Goal: Task Accomplishment & Management: Manage account settings

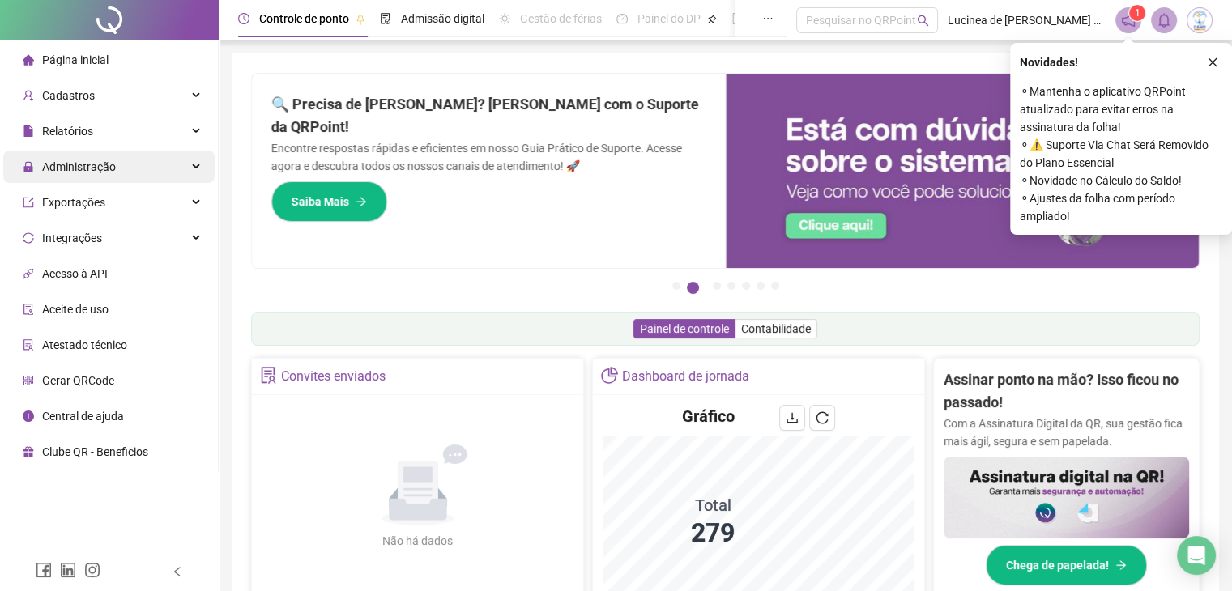
click at [91, 167] on span "Administração" at bounding box center [79, 166] width 74 height 13
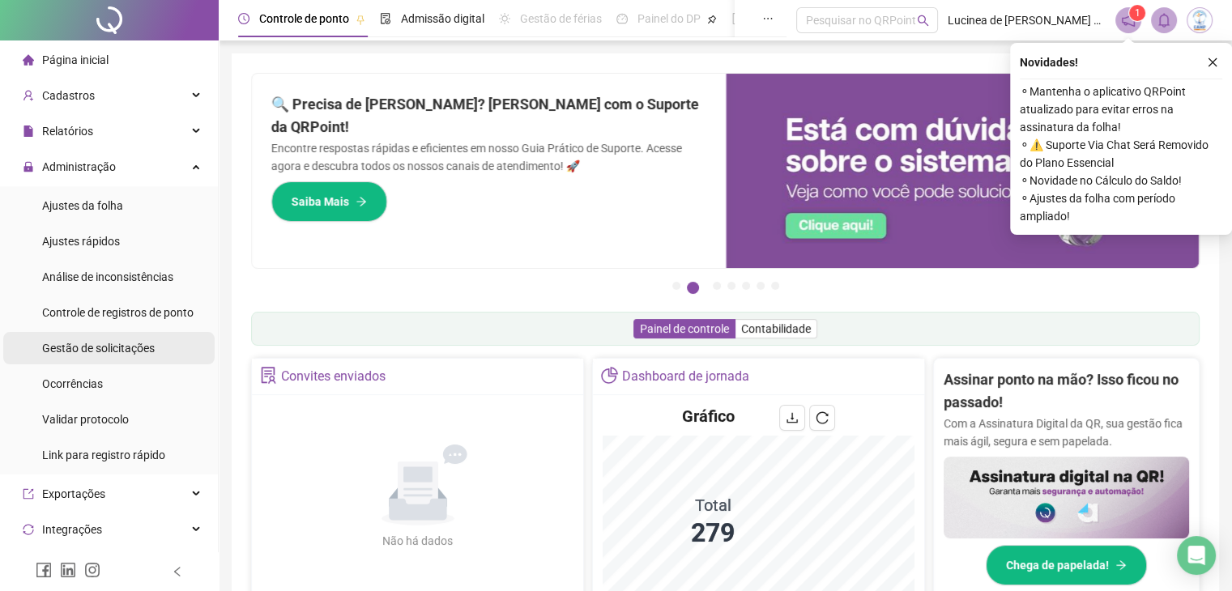
click at [97, 345] on span "Gestão de solicitações" at bounding box center [98, 348] width 113 height 13
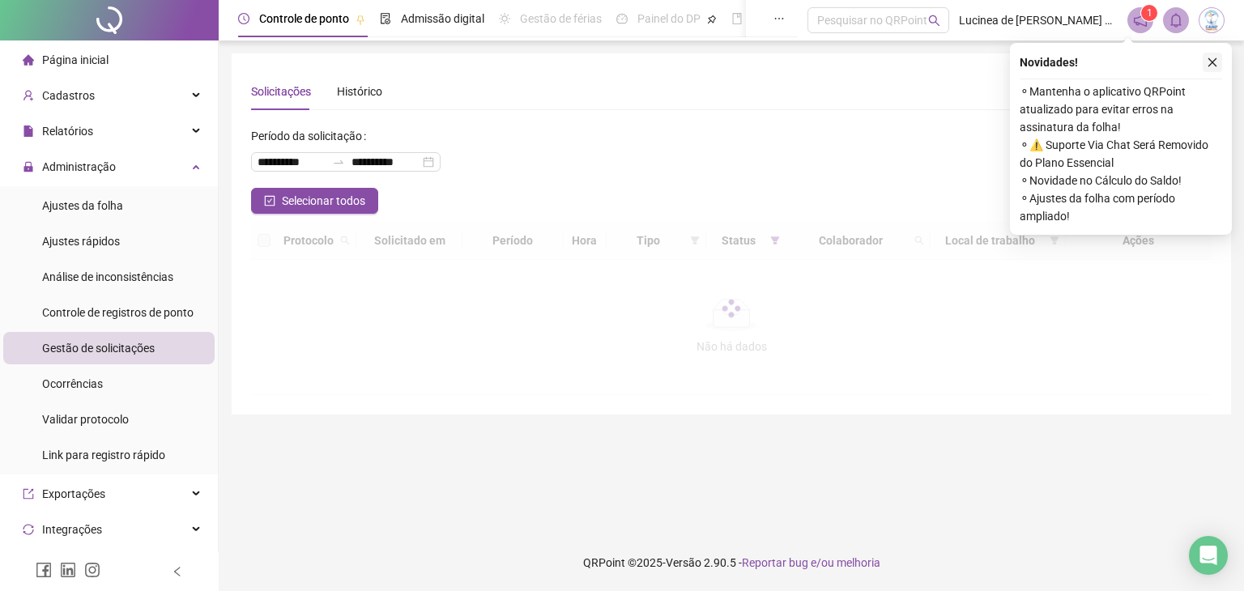
click at [1216, 57] on icon "close" at bounding box center [1212, 62] width 11 height 11
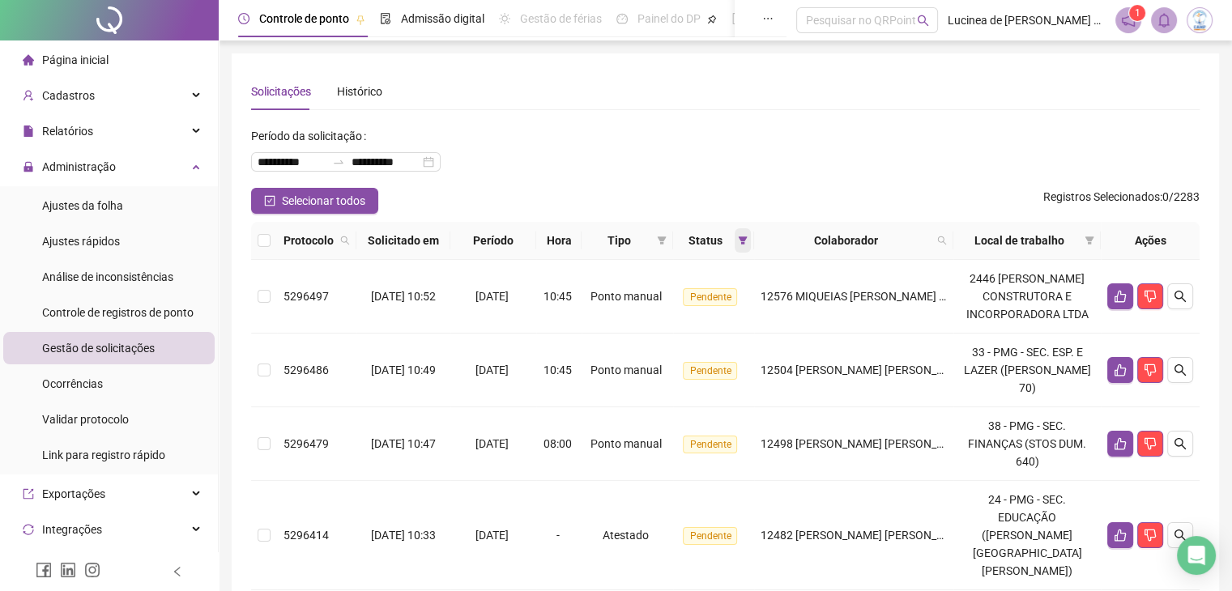
click at [747, 236] on icon "filter" at bounding box center [743, 241] width 10 height 10
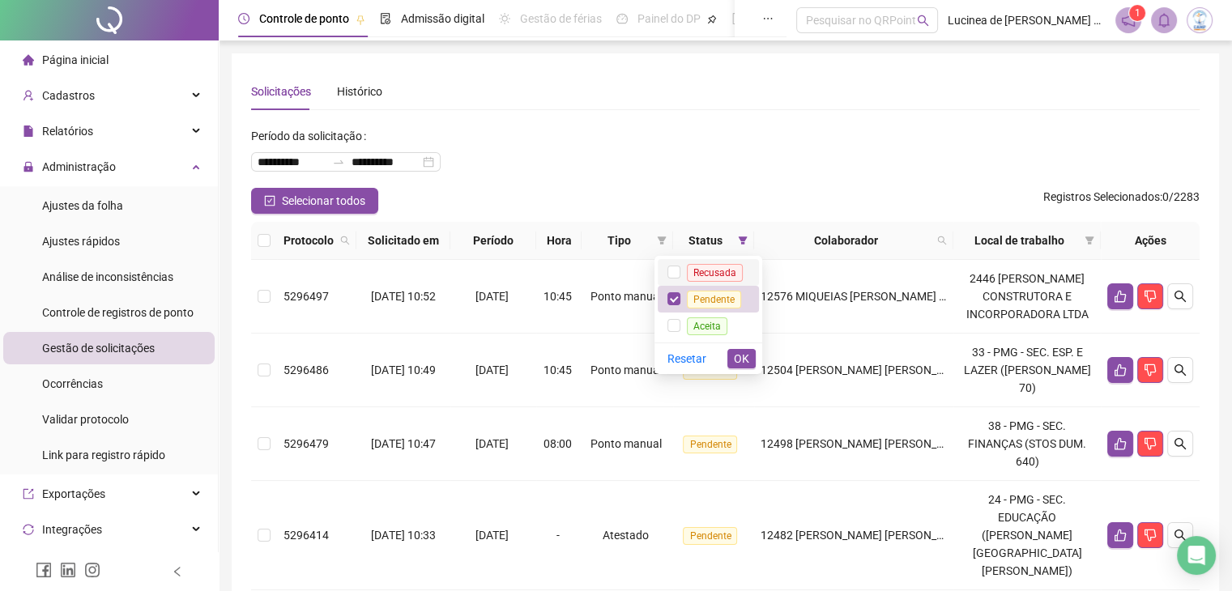
click at [716, 271] on span "Recusada" at bounding box center [715, 273] width 56 height 18
click at [716, 318] on span "Aceita" at bounding box center [708, 326] width 82 height 19
click at [741, 354] on span "OK" at bounding box center [741, 359] width 15 height 18
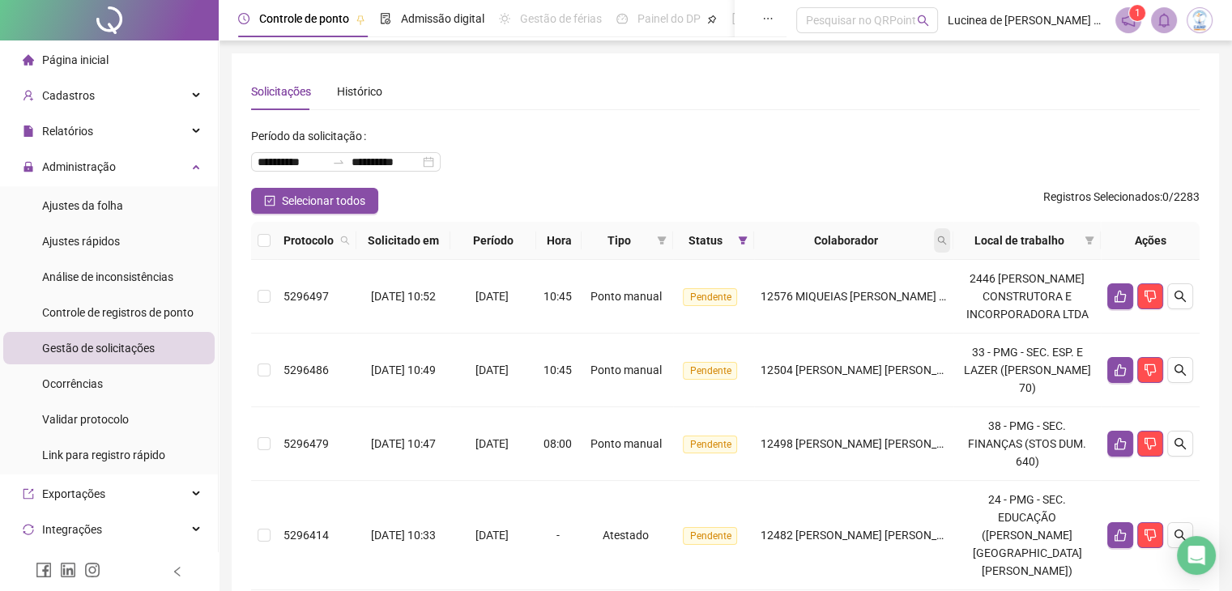
click at [950, 239] on span at bounding box center [942, 240] width 16 height 24
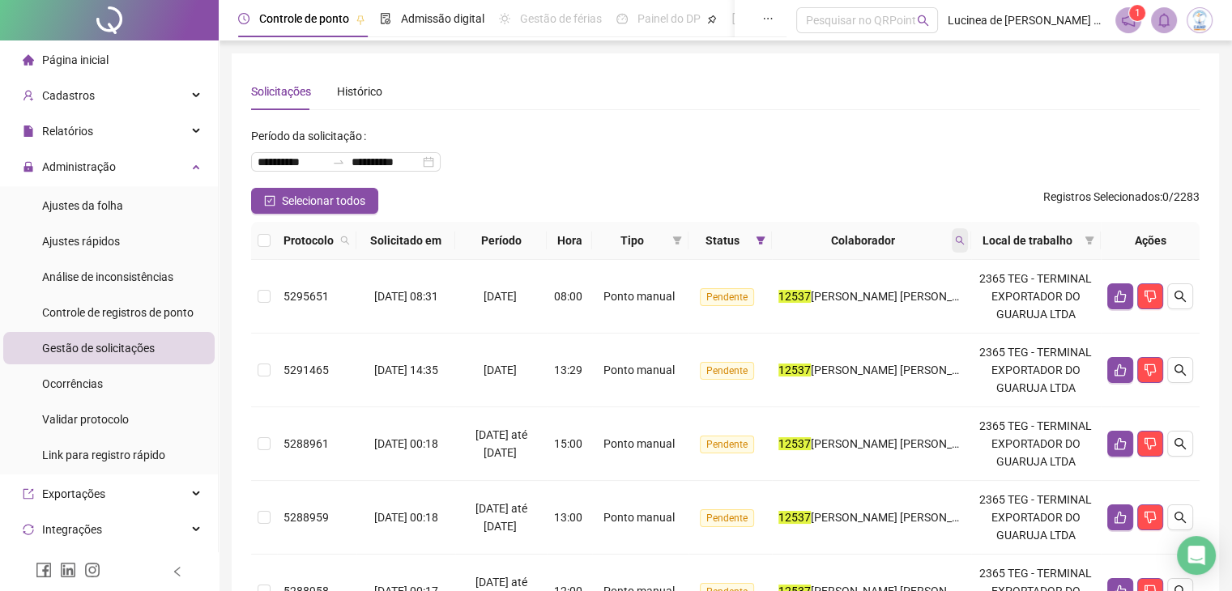
click at [968, 242] on span at bounding box center [960, 240] width 16 height 24
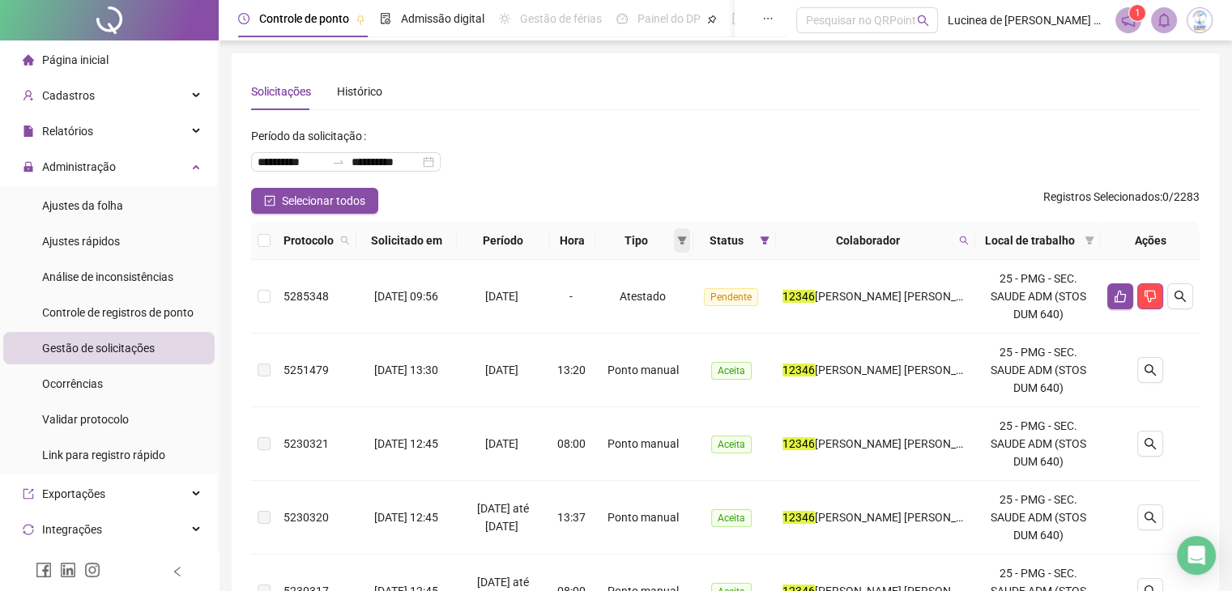
click at [686, 236] on icon "filter" at bounding box center [681, 240] width 9 height 8
click at [658, 294] on span "Atestado" at bounding box center [637, 298] width 91 height 18
click at [683, 356] on button "OK" at bounding box center [675, 356] width 28 height 19
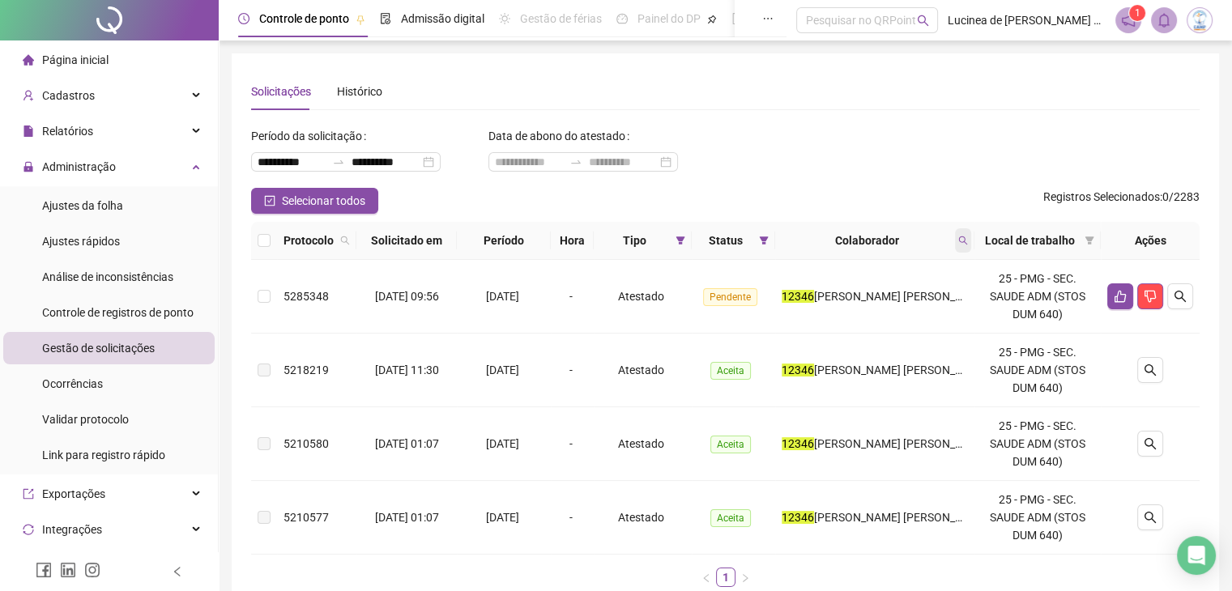
click at [965, 232] on span at bounding box center [963, 240] width 16 height 24
type input "*****"
